Goal: Task Accomplishment & Management: Manage account settings

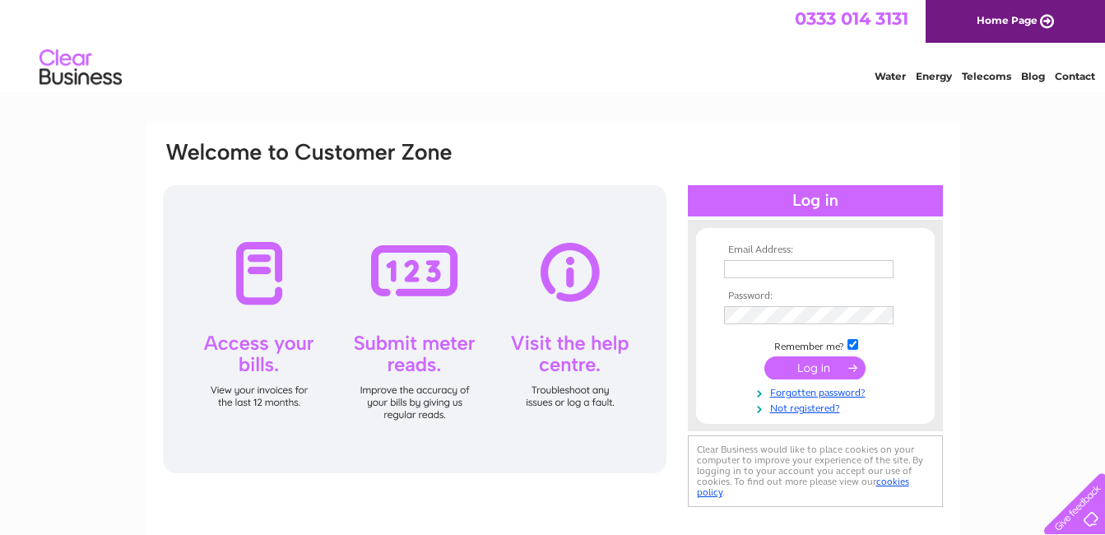
click at [729, 268] on input "text" at bounding box center [808, 269] width 169 height 18
type input "goudiesmill@btinternet.com"
click at [855, 366] on input "submit" at bounding box center [814, 367] width 101 height 23
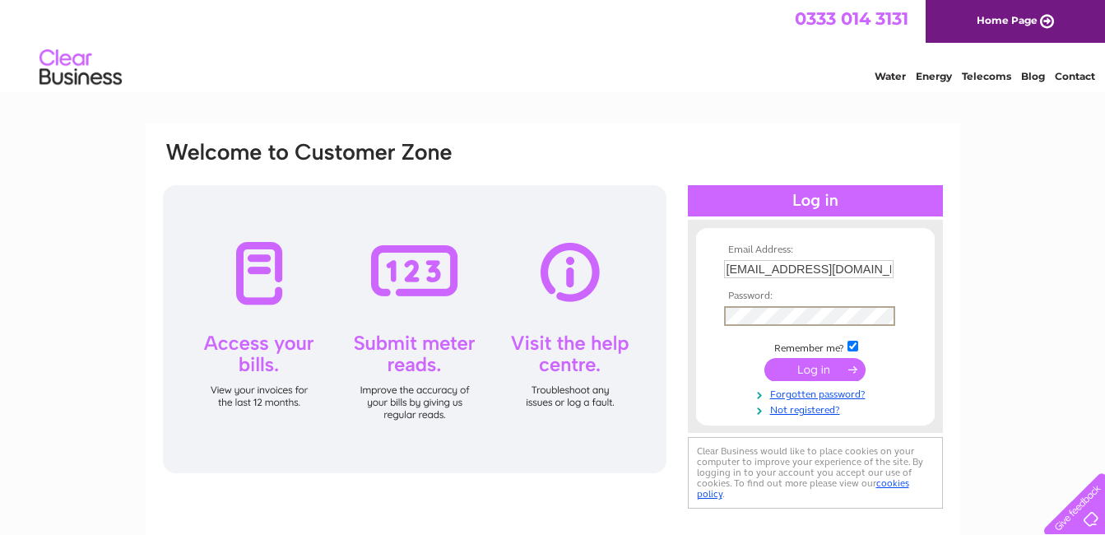
click at [855, 366] on input "submit" at bounding box center [814, 369] width 101 height 23
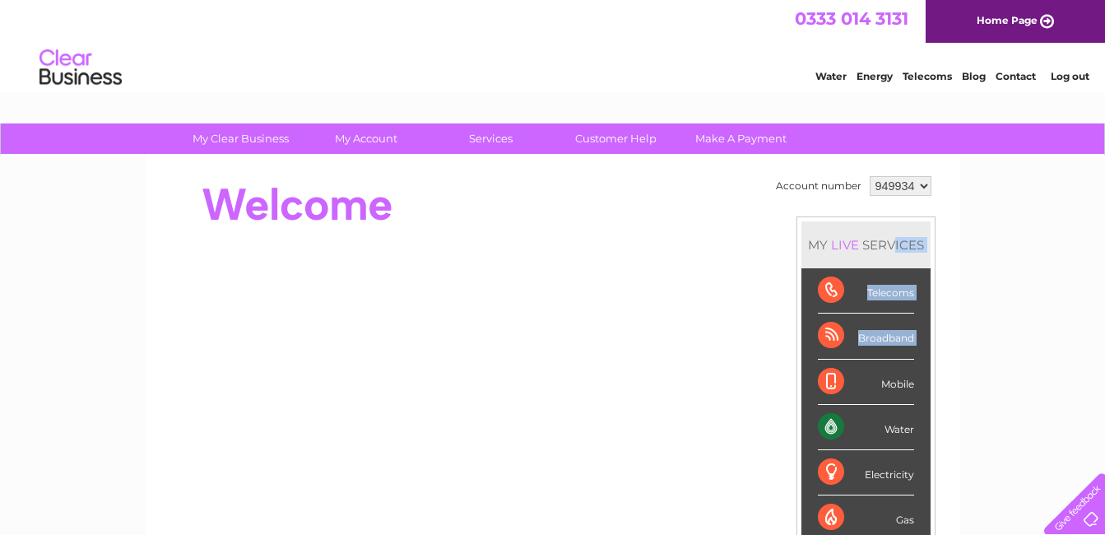
drag, startPoint x: 0, startPoint y: 0, endPoint x: 883, endPoint y: 250, distance: 917.5
click at [883, 250] on div "MY LIVE SERVICES Telecoms Broadband Mobile Water Electricity Gas Payments" at bounding box center [865, 403] width 129 height 364
click at [921, 186] on select "949934 974651" at bounding box center [901, 186] width 62 height 20
select select "974651"
click at [870, 176] on select "949934 974651" at bounding box center [901, 186] width 62 height 20
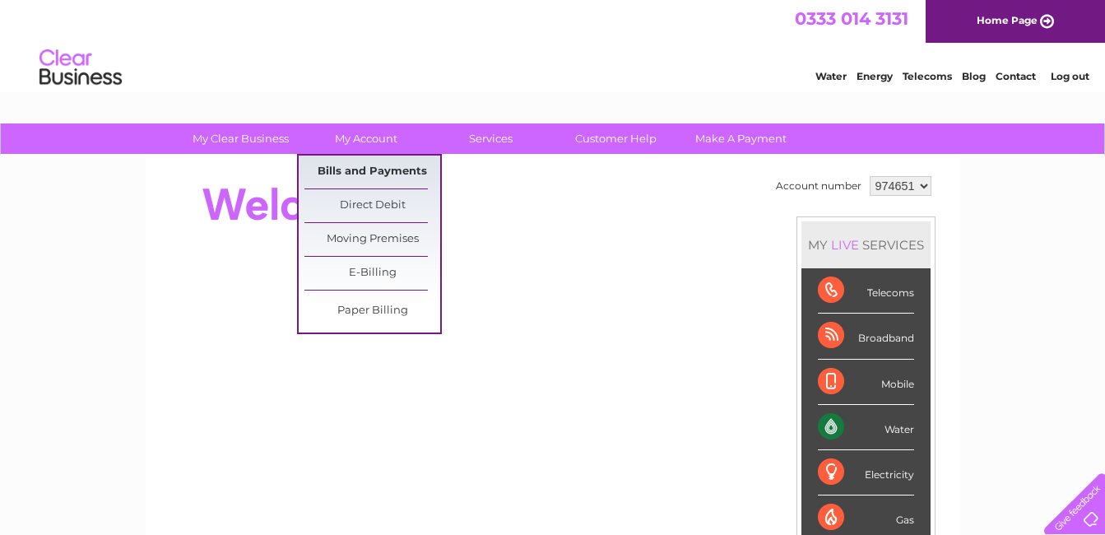
click at [383, 173] on link "Bills and Payments" at bounding box center [372, 171] width 136 height 33
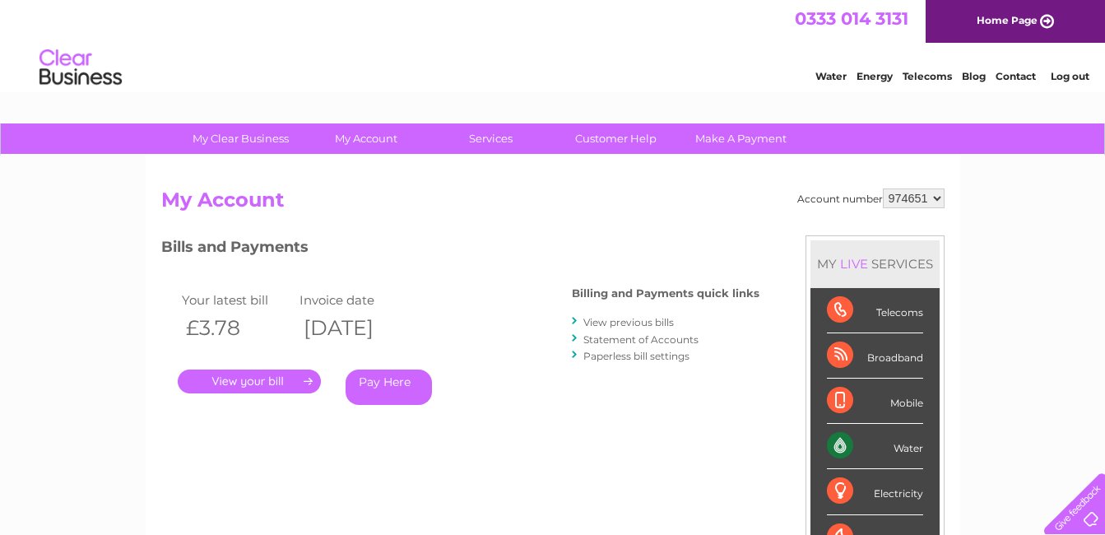
click at [310, 377] on link "." at bounding box center [249, 381] width 143 height 24
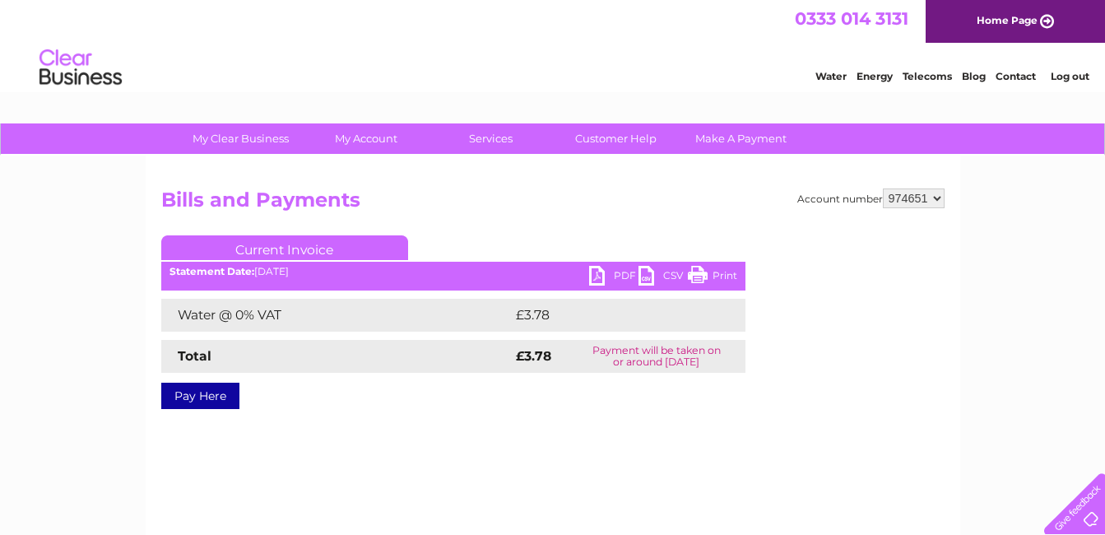
click at [593, 271] on link "PDF" at bounding box center [613, 278] width 49 height 24
